Goal: Navigation & Orientation: Understand site structure

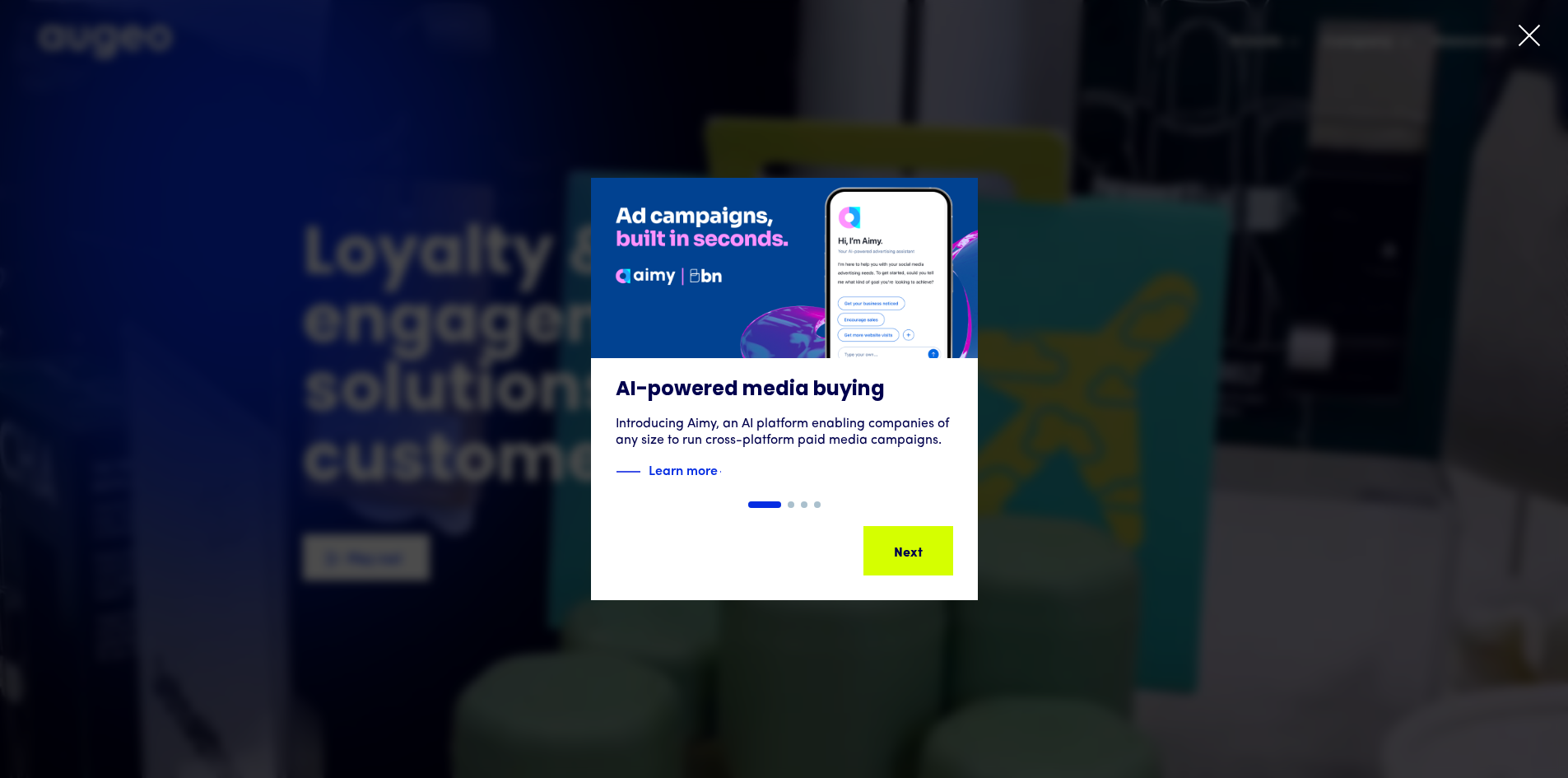
click at [1532, 44] on icon at bounding box center [1529, 35] width 25 height 25
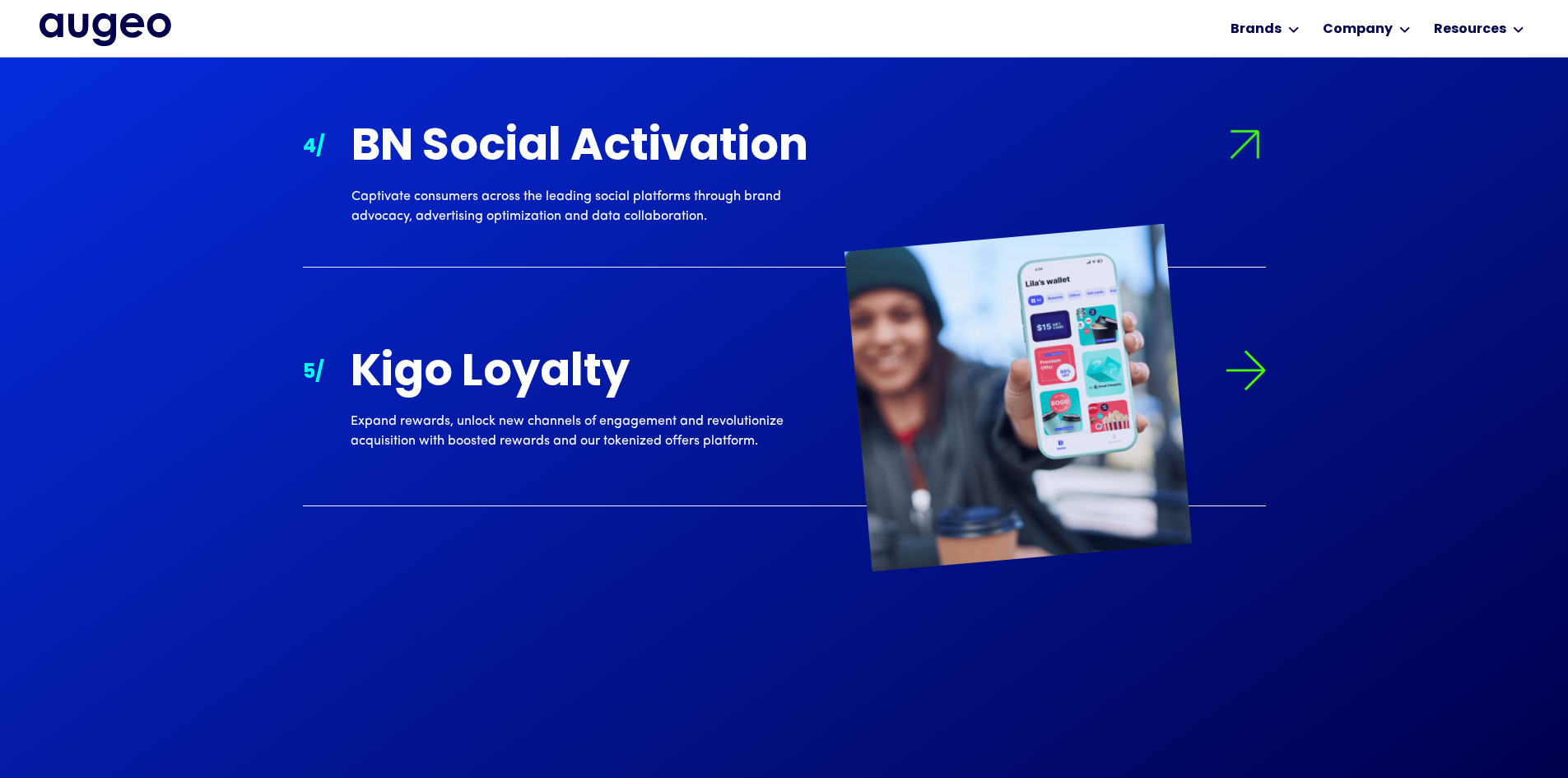
scroll to position [2406, 0]
click at [560, 376] on div "Kigo Loyalty" at bounding box center [588, 373] width 474 height 49
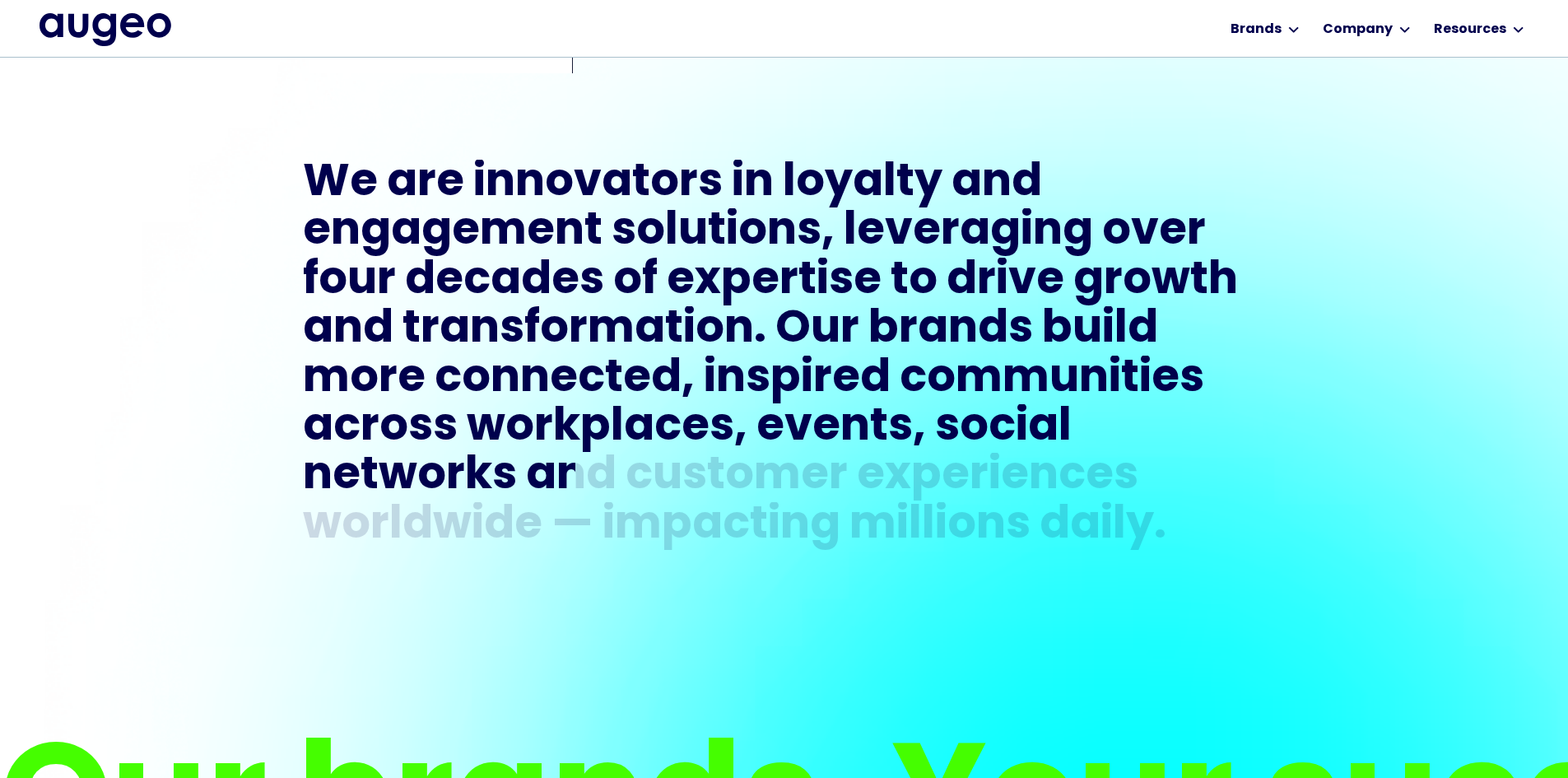
scroll to position [830, 0]
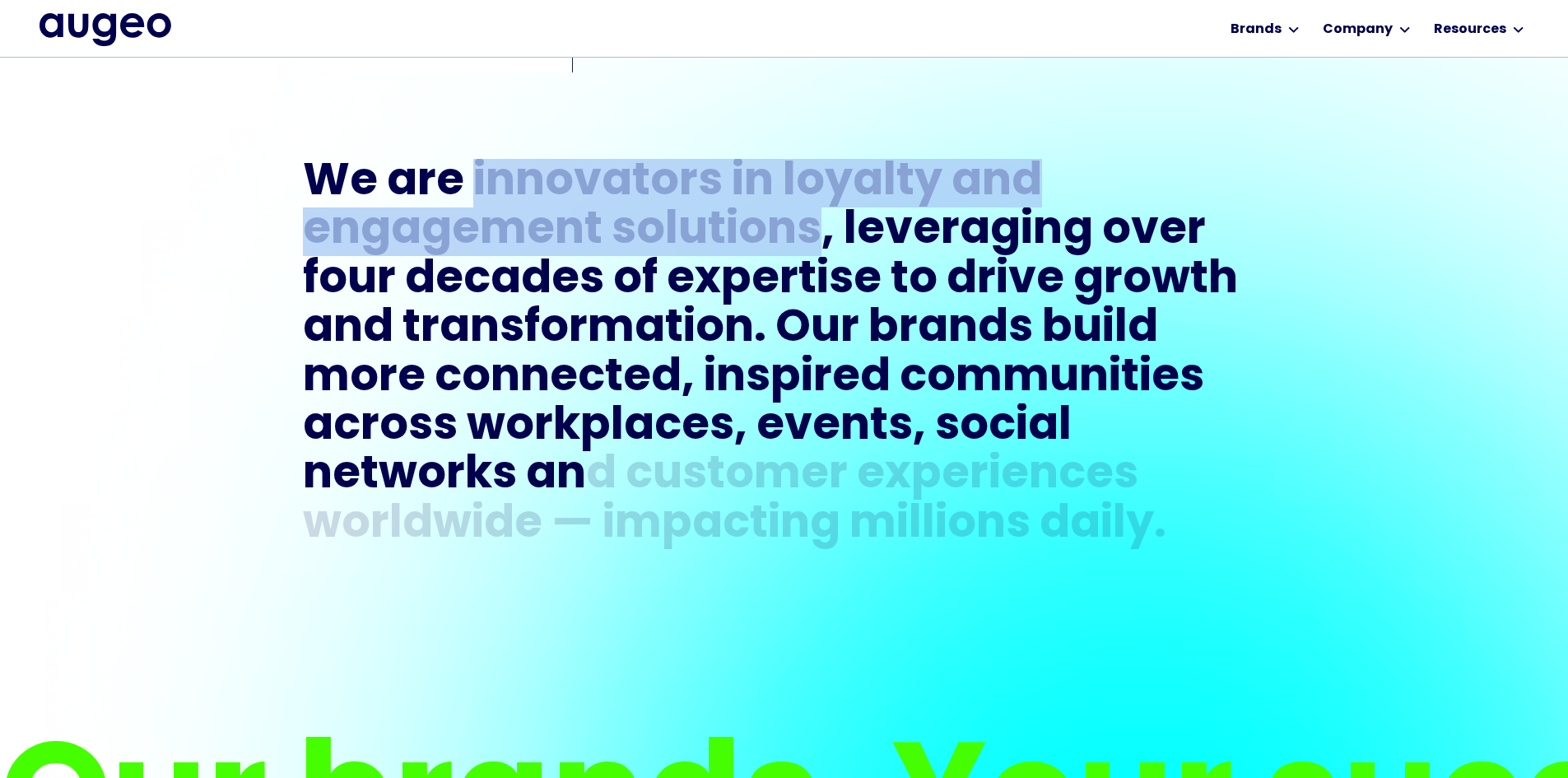
drag, startPoint x: 476, startPoint y: 174, endPoint x: 817, endPoint y: 232, distance: 345.9
click at [817, 232] on h1 "We are innovators in loyalty and engagement solutions, leveraging over four dec…" at bounding box center [784, 354] width 963 height 391
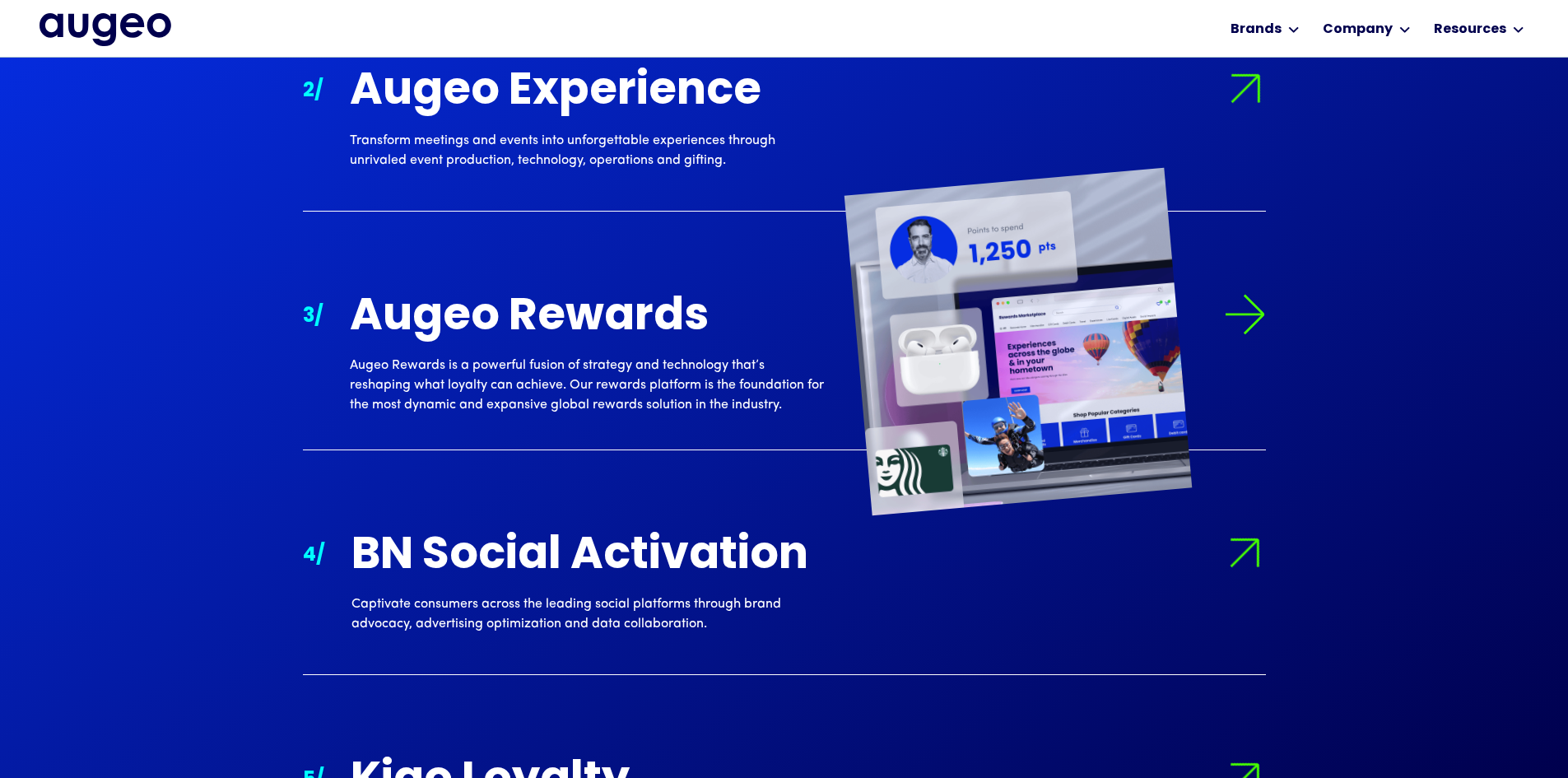
scroll to position [1992, 0]
click at [527, 320] on div "Augeo Rewards" at bounding box center [587, 317] width 474 height 49
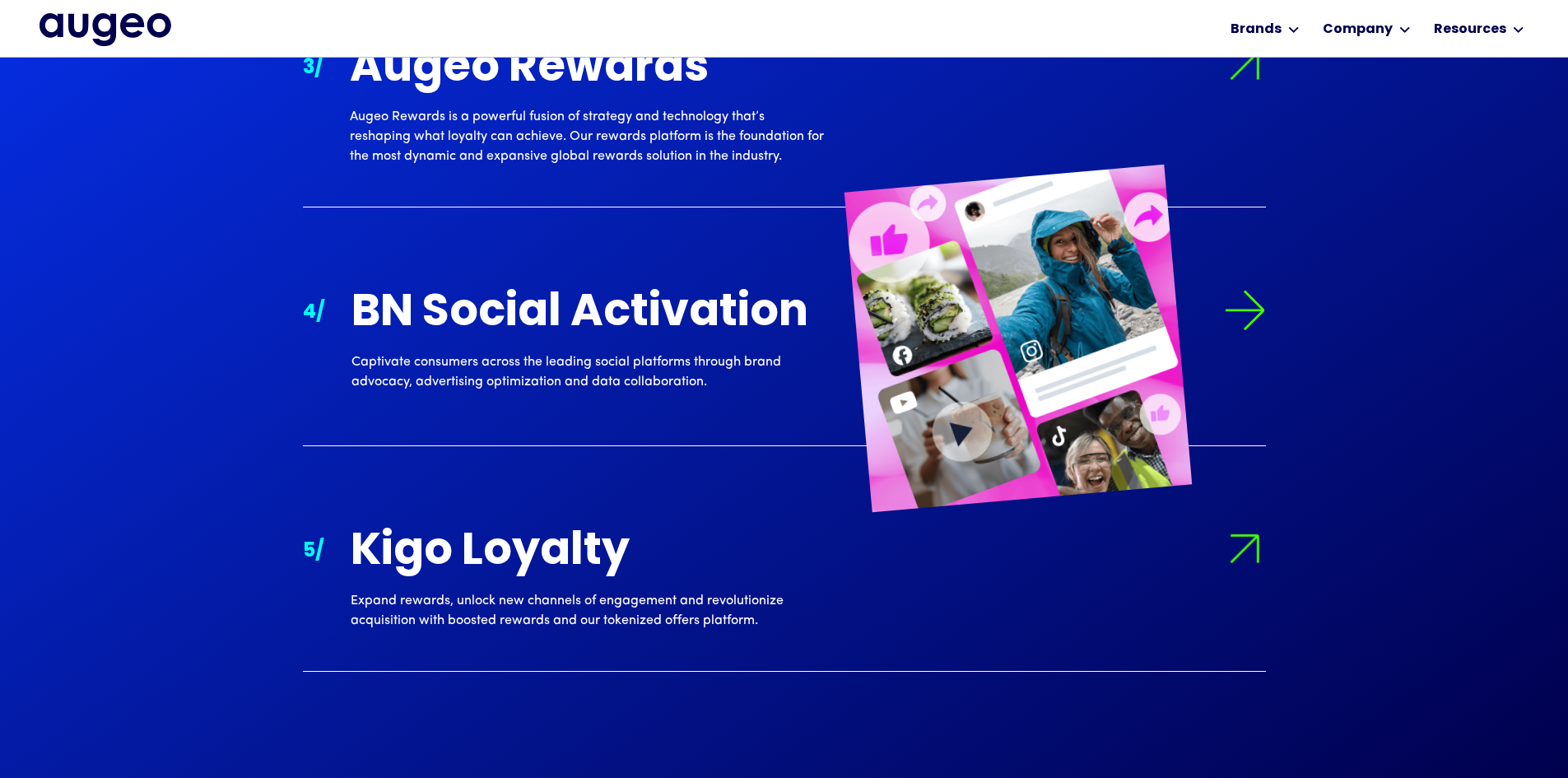
scroll to position [2241, 0]
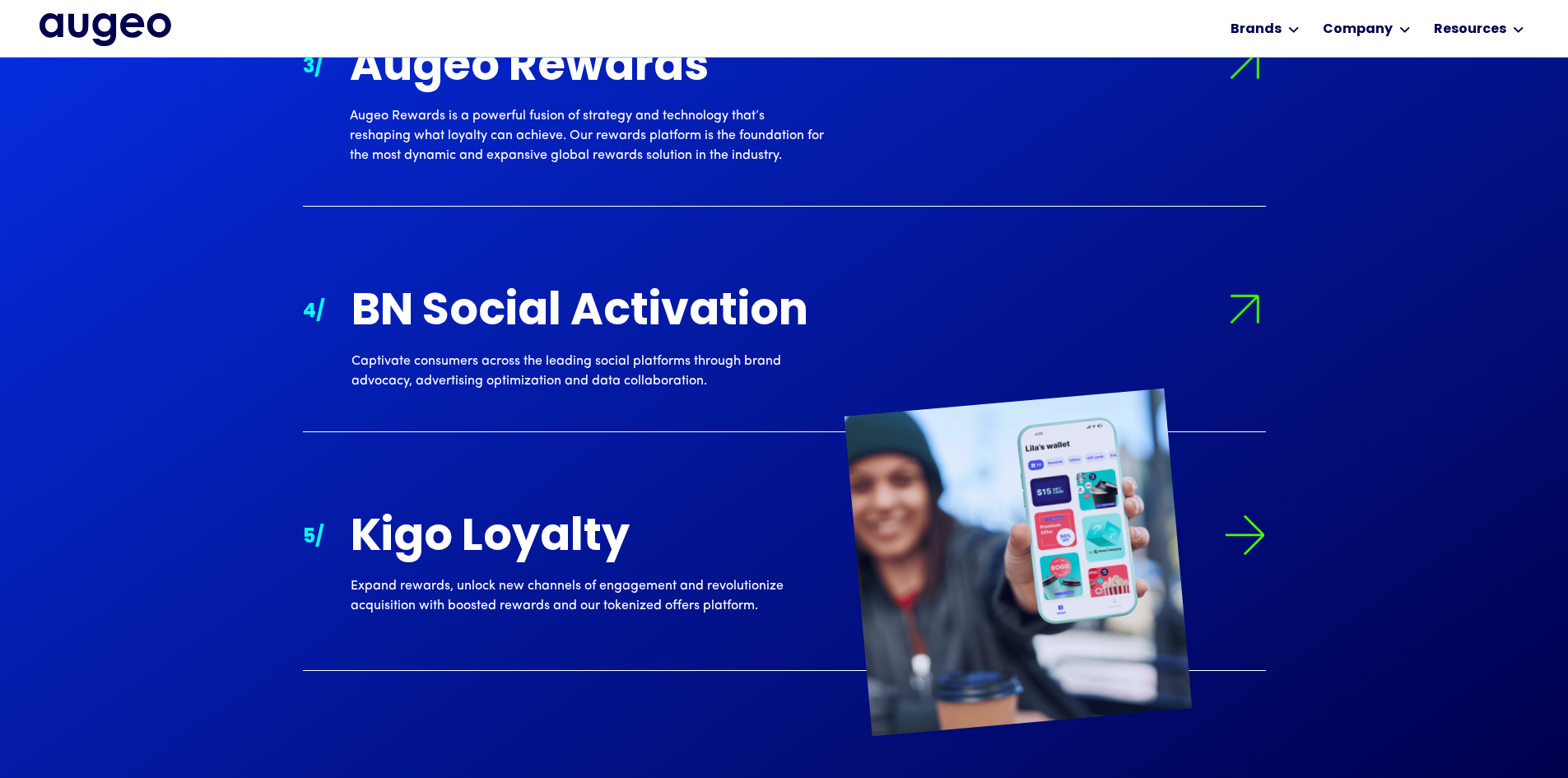
click at [545, 545] on div "Kigo Loyalty" at bounding box center [588, 539] width 474 height 49
